Goal: Navigation & Orientation: Find specific page/section

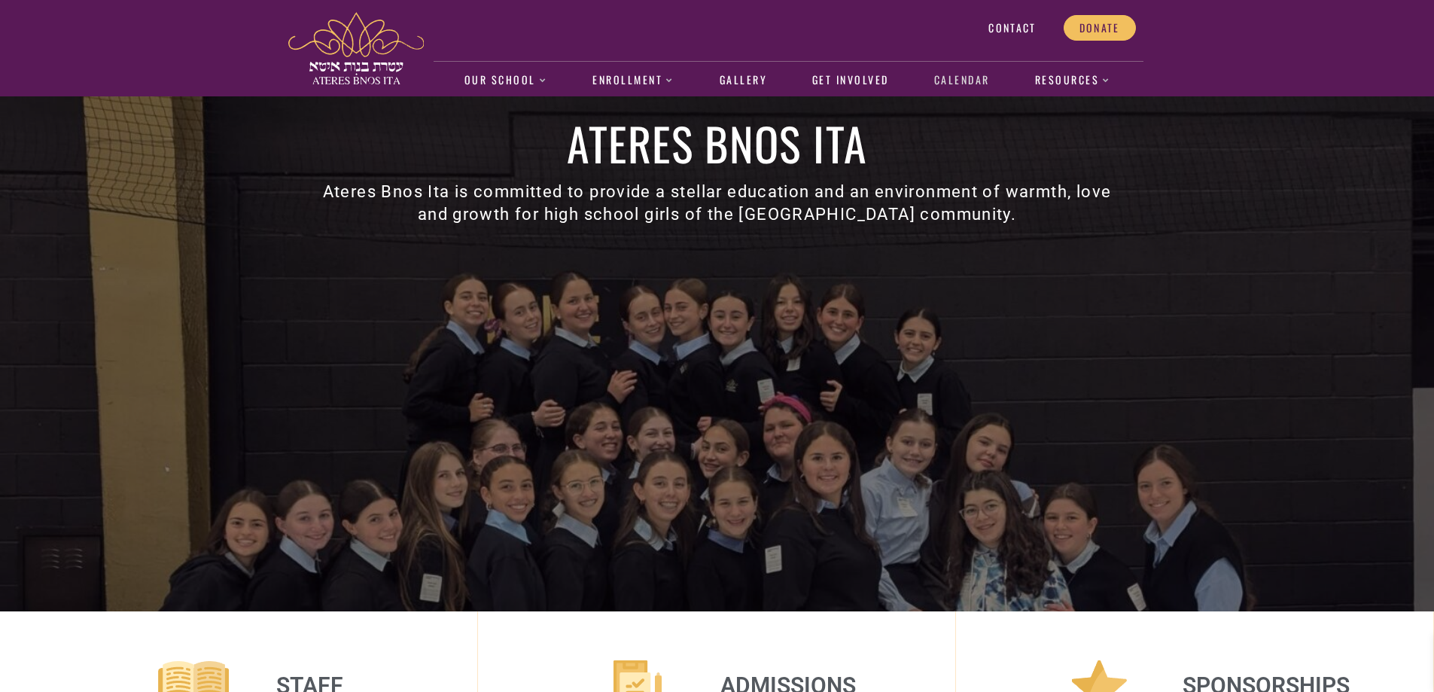
click at [961, 83] on link "Calendar" at bounding box center [962, 80] width 72 height 35
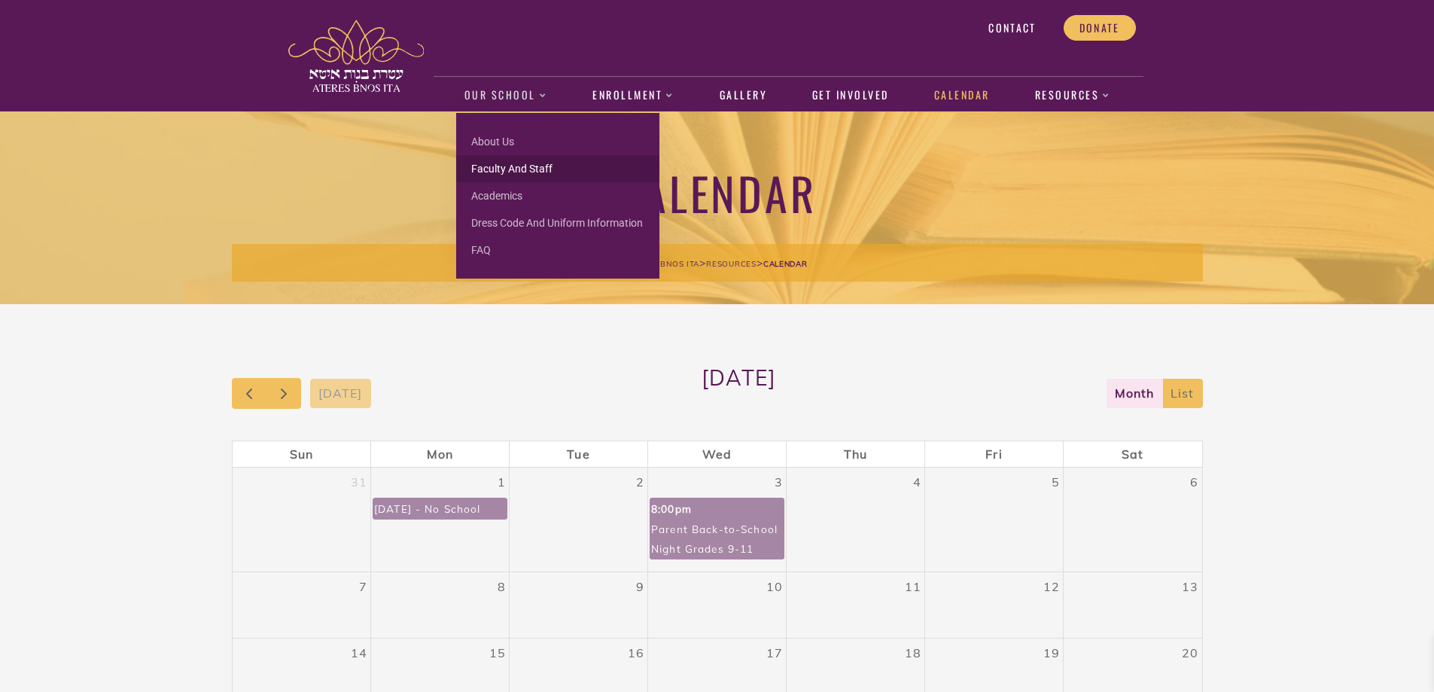
click at [507, 167] on link "Faculty and Staff" at bounding box center [557, 168] width 203 height 27
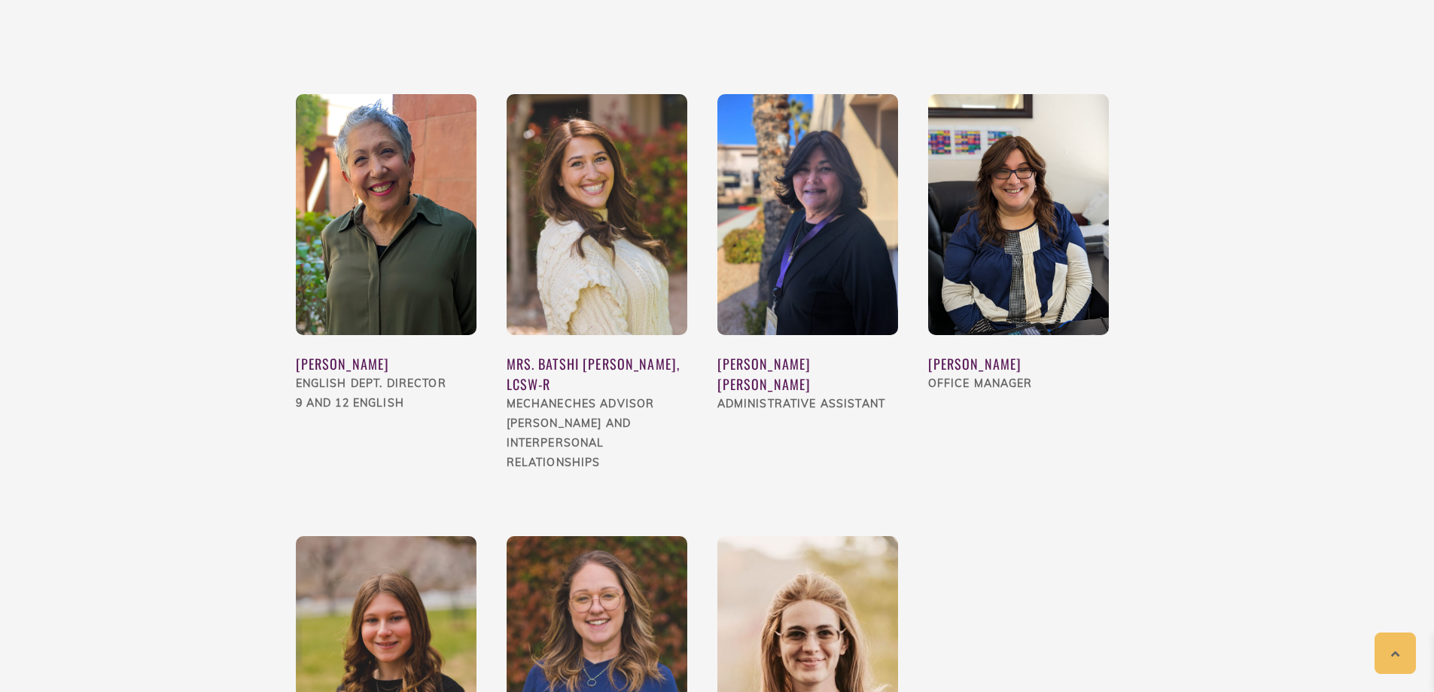
scroll to position [1466, 0]
